Goal: Navigation & Orientation: Find specific page/section

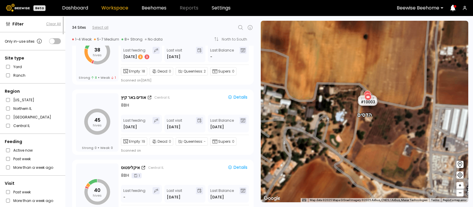
scroll to position [1642, 0]
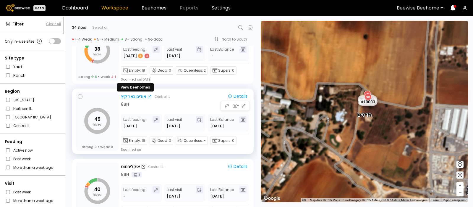
click at [137, 95] on div "אודים באר קיץ" at bounding box center [133, 96] width 25 height 6
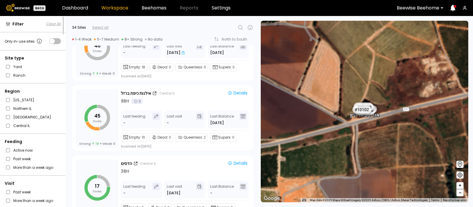
scroll to position [881, 0]
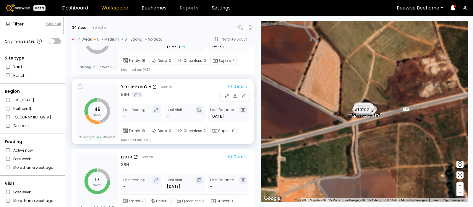
click at [139, 83] on div "אילנות כיפת ברזל Central IL Details" at bounding box center [185, 86] width 129 height 7
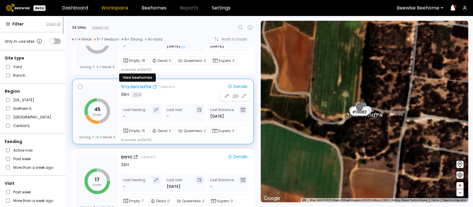
click at [130, 84] on div "אילנות כיפת ברזל" at bounding box center [136, 87] width 30 height 6
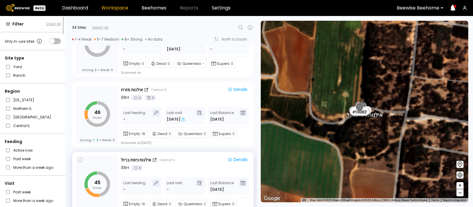
scroll to position [808, 0]
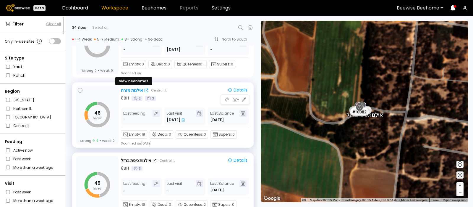
click at [126, 88] on div "אילנות מזרח" at bounding box center [132, 90] width 22 height 6
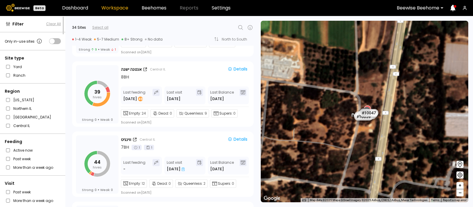
scroll to position [1320, 0]
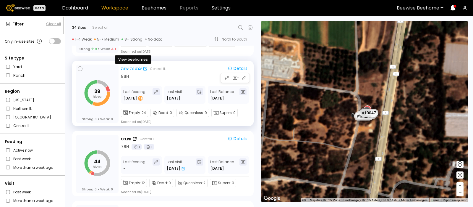
click at [134, 67] on div "אנטנה ישנה" at bounding box center [131, 69] width 21 height 6
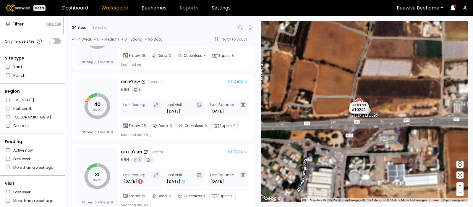
scroll to position [1735, 0]
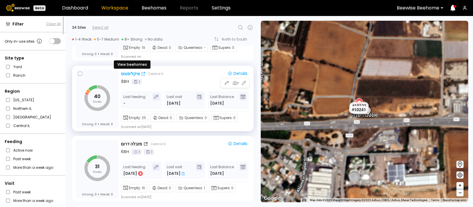
click at [127, 71] on div "איקליפטוס" at bounding box center [130, 74] width 19 height 6
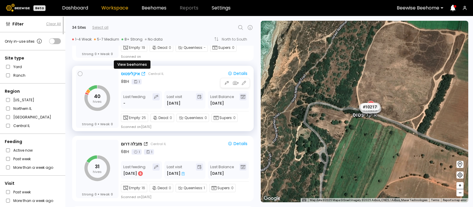
click at [126, 72] on div "איקליפטוס" at bounding box center [130, 74] width 19 height 6
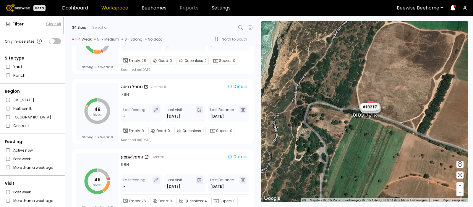
scroll to position [1090, 0]
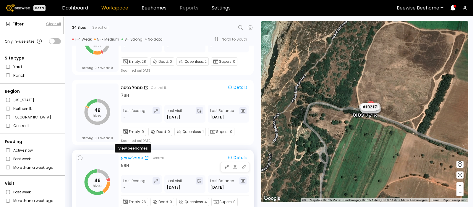
click at [129, 156] on div "טמפל אמצע" at bounding box center [132, 158] width 22 height 6
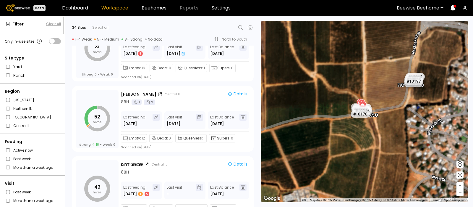
scroll to position [1854, 0]
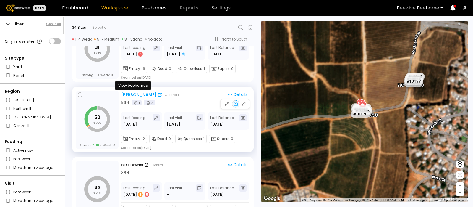
click at [134, 95] on div "יצחקי פקאן" at bounding box center [138, 95] width 35 height 6
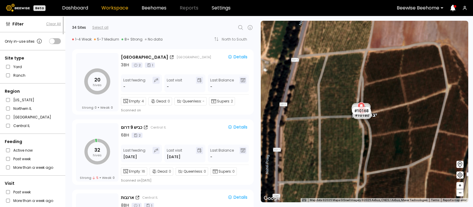
scroll to position [420, 0]
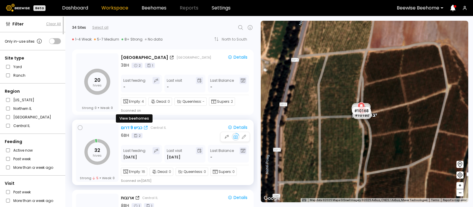
click at [133, 124] on div "כביש 9 דרום" at bounding box center [131, 127] width 21 height 6
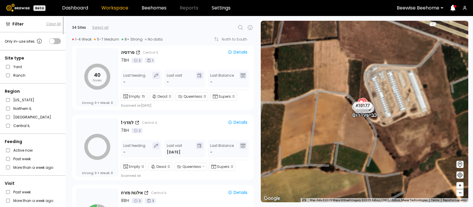
scroll to position [706, 0]
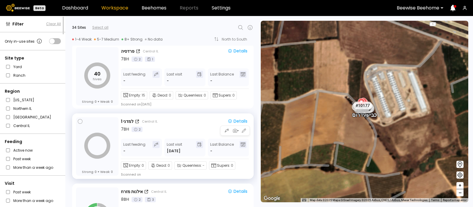
click at [130, 118] on div "למדני 1 Central IL Details" at bounding box center [185, 121] width 129 height 7
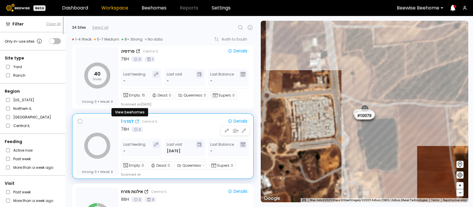
click at [126, 119] on div "למדני 1" at bounding box center [127, 121] width 13 height 6
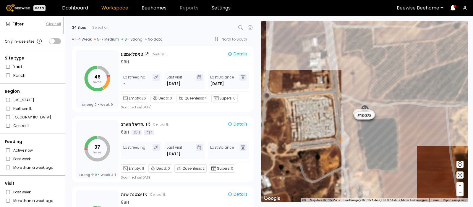
scroll to position [1195, 0]
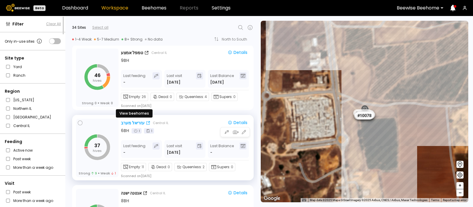
click at [134, 120] on div "עזריאל מערב" at bounding box center [133, 123] width 24 height 6
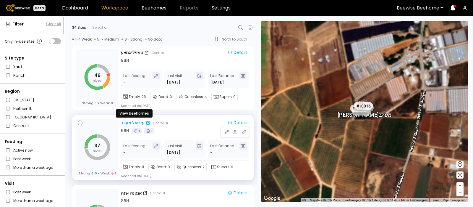
click at [131, 122] on div "עזריאל מערב" at bounding box center [133, 123] width 24 height 6
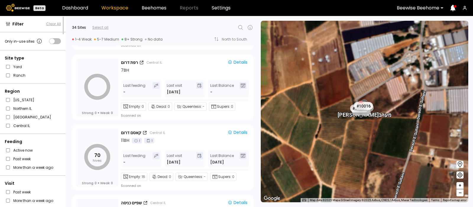
scroll to position [2177, 0]
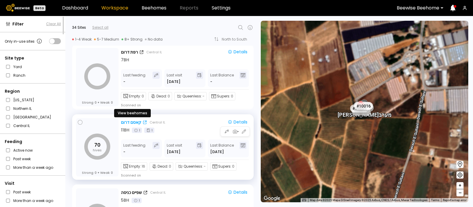
click at [129, 120] on div "קאסם דרום" at bounding box center [131, 122] width 20 height 6
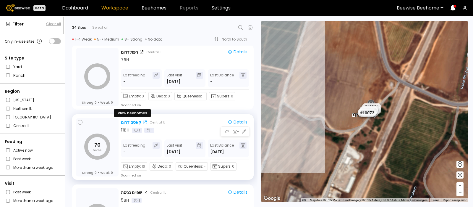
click at [124, 122] on div "קאסם דרום" at bounding box center [131, 122] width 20 height 6
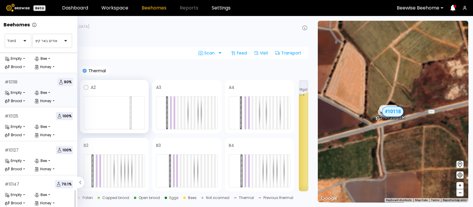
scroll to position [105, 0]
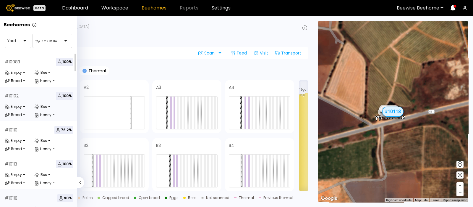
click at [25, 105] on div "-" at bounding box center [24, 107] width 2 height 4
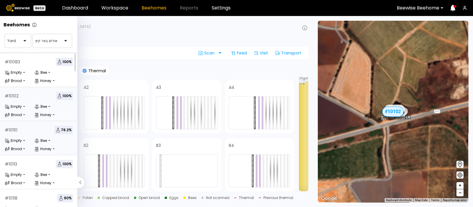
click at [24, 136] on div "# 10110 76.2 % Empty - Bee - Brood - Honey -" at bounding box center [39, 138] width 78 height 34
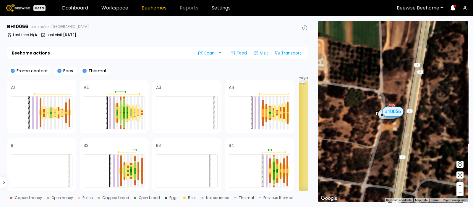
scroll to position [105, 0]
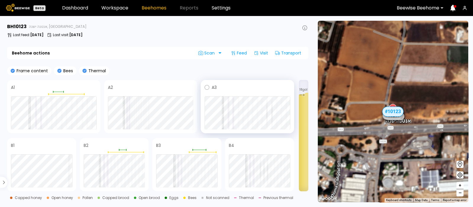
scroll to position [105, 0]
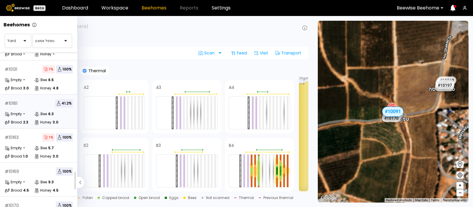
scroll to position [123, 0]
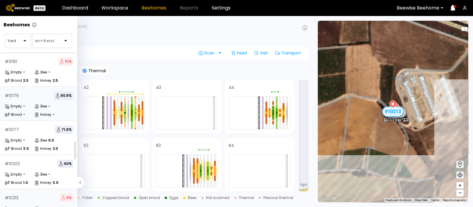
scroll to position [35, 0]
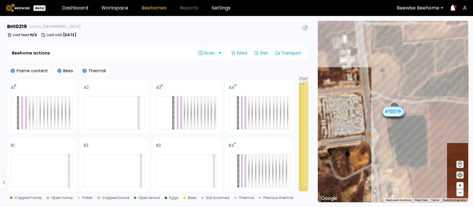
scroll to position [71, 0]
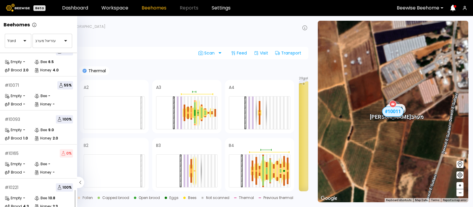
scroll to position [53, 0]
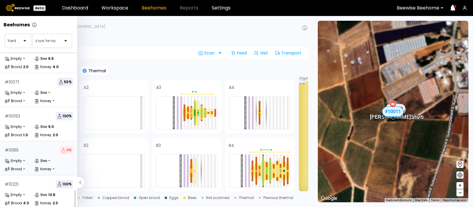
click at [20, 158] on div "Empty" at bounding box center [13, 161] width 17 height 6
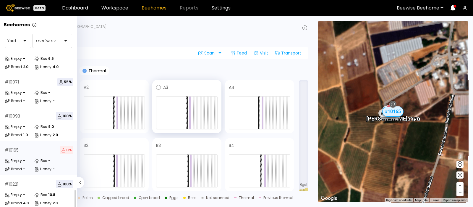
scroll to position [37, 0]
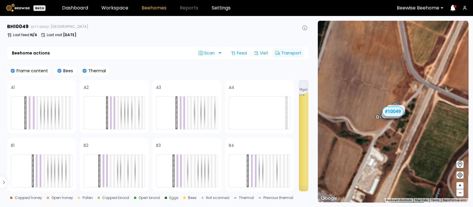
scroll to position [207, 0]
